Goal: Find specific page/section: Find specific page/section

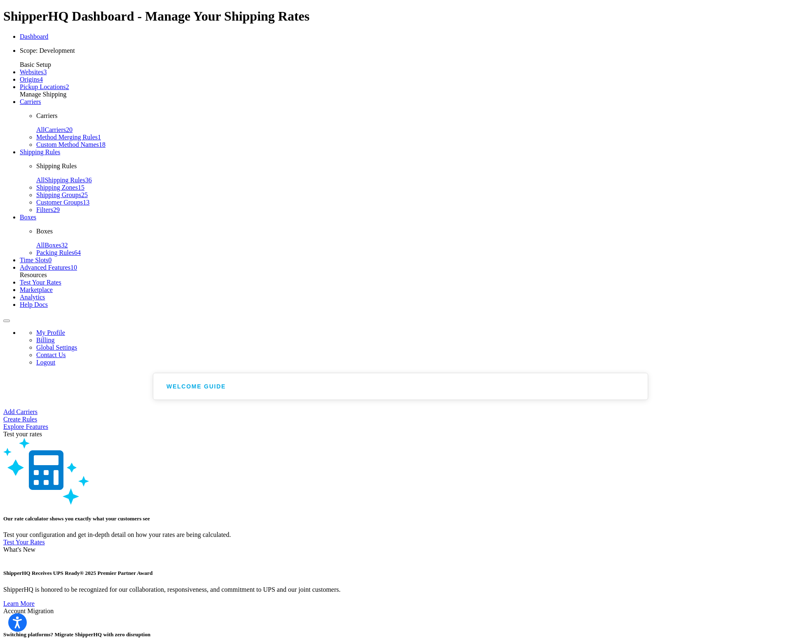
click at [31, 213] on span "Boxes" at bounding box center [28, 216] width 16 height 7
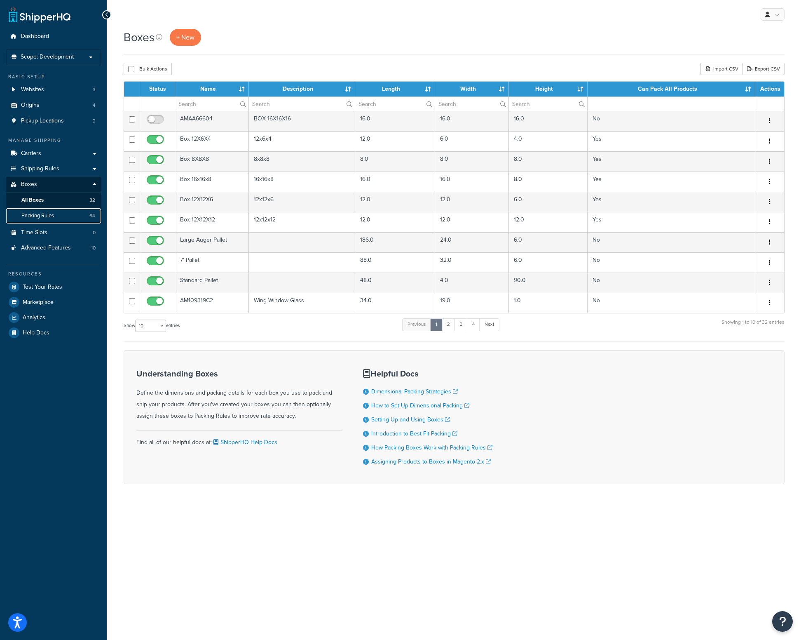
click at [36, 213] on span "Packing Rules" at bounding box center [37, 215] width 33 height 7
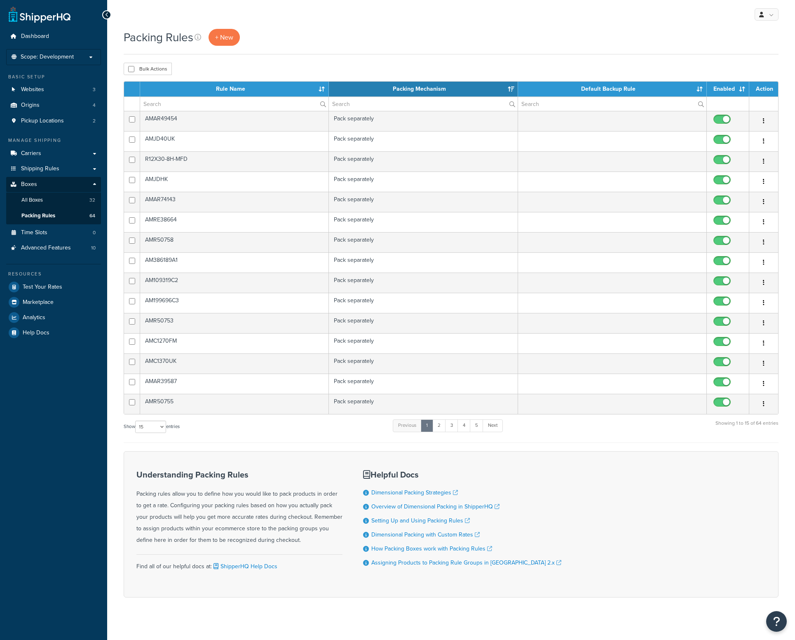
select select "15"
click at [174, 102] on input "text" at bounding box center [234, 104] width 188 height 14
paste input "AMAH161398"
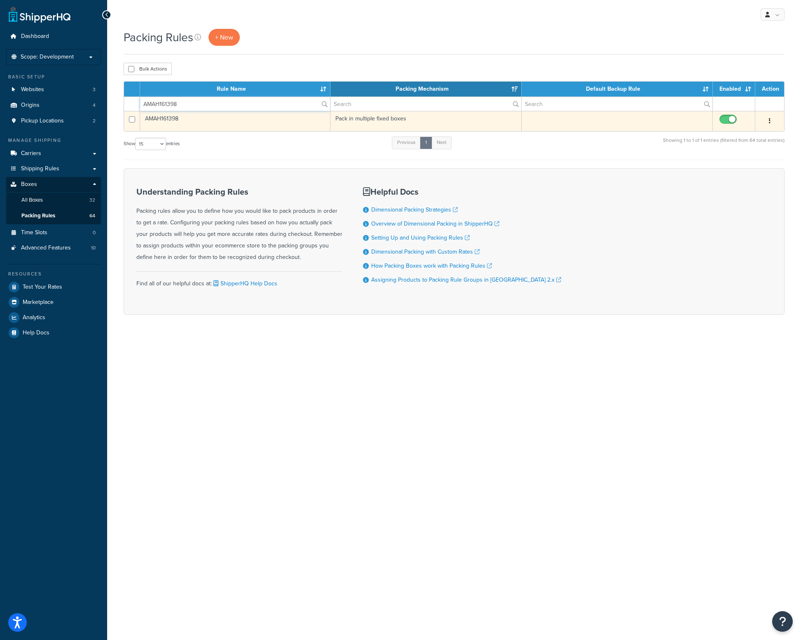
type input "AMAH161398"
click at [250, 118] on td "AMAH161398" at bounding box center [235, 121] width 190 height 20
